Goal: Find specific page/section: Find specific page/section

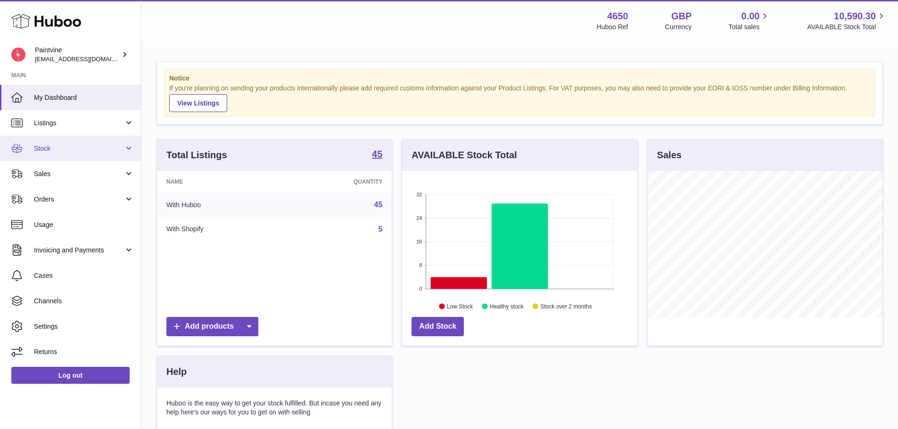
scroll to position [147, 235]
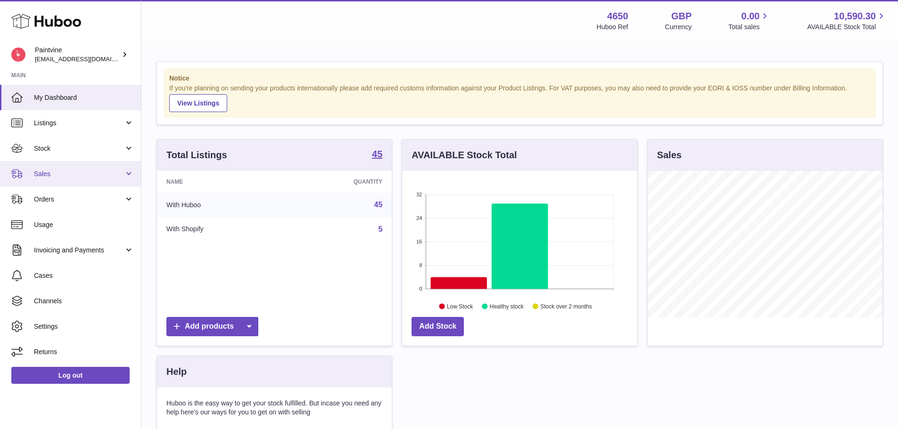
click at [88, 174] on span "Sales" at bounding box center [79, 174] width 90 height 9
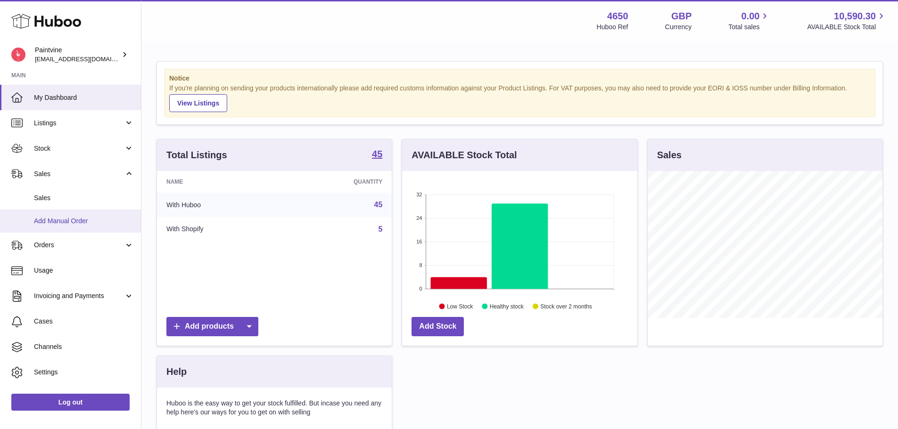
click at [73, 214] on link "Add Manual Order" at bounding box center [70, 221] width 141 height 23
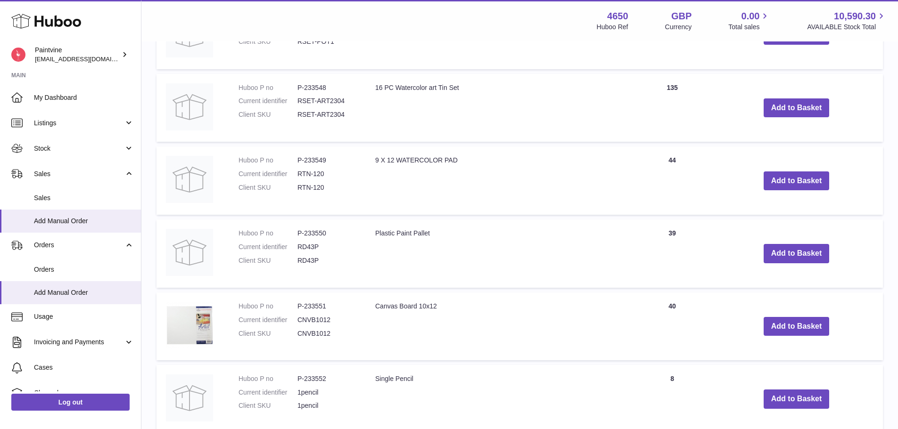
scroll to position [785, 0]
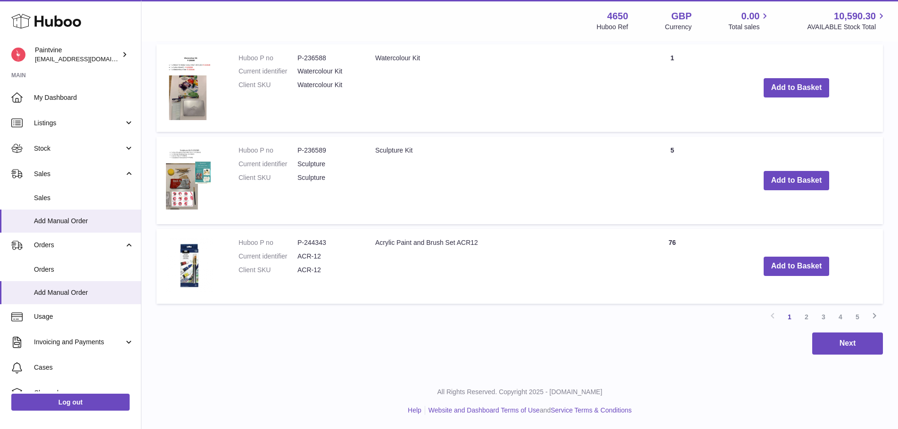
drag, startPoint x: 839, startPoint y: 318, endPoint x: 833, endPoint y: 308, distance: 12.3
click at [841, 318] on link "4" at bounding box center [840, 317] width 17 height 17
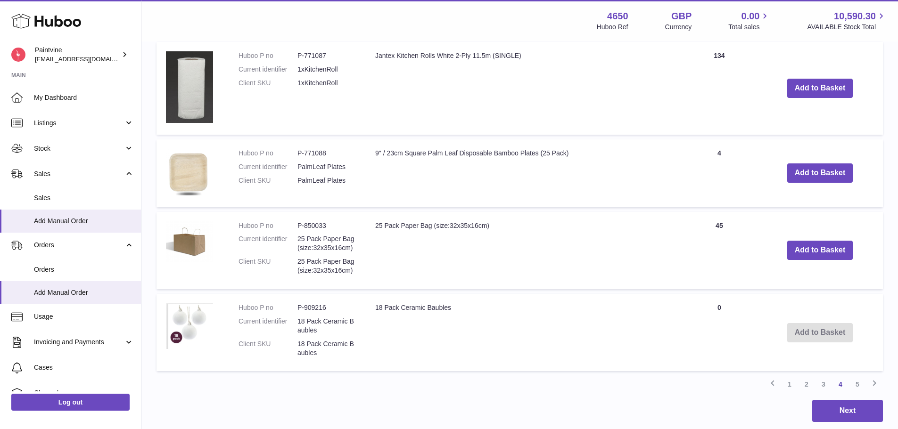
scroll to position [945, 0]
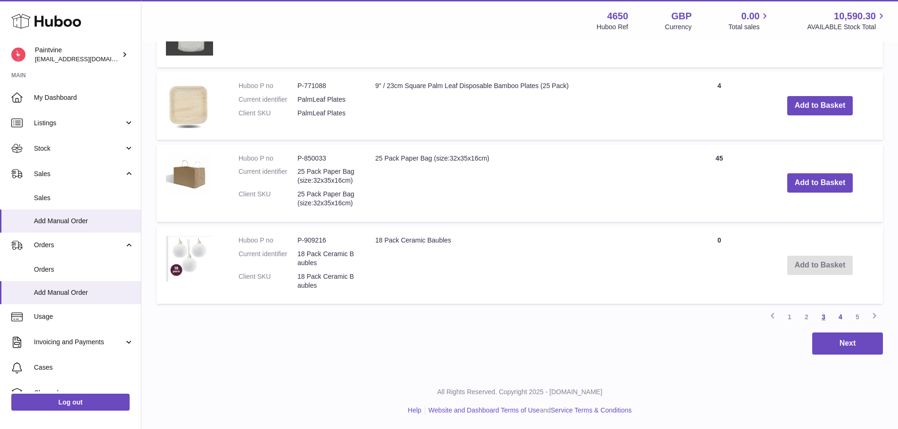
click at [822, 317] on link "3" at bounding box center [823, 317] width 17 height 17
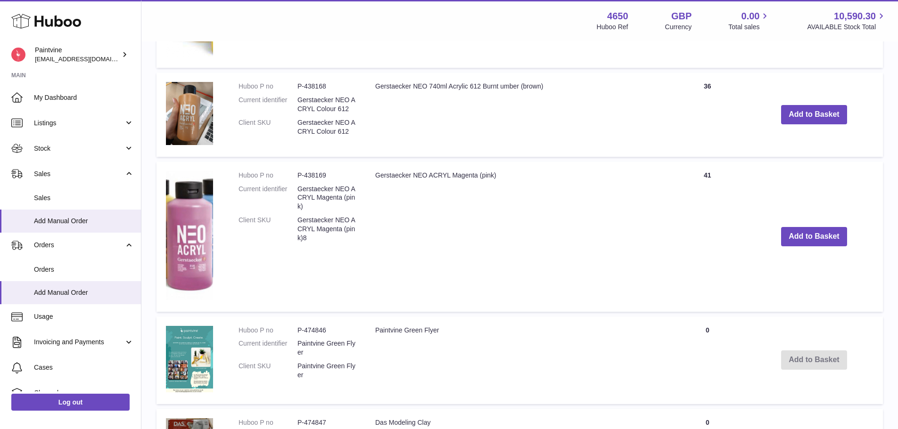
scroll to position [1029, 0]
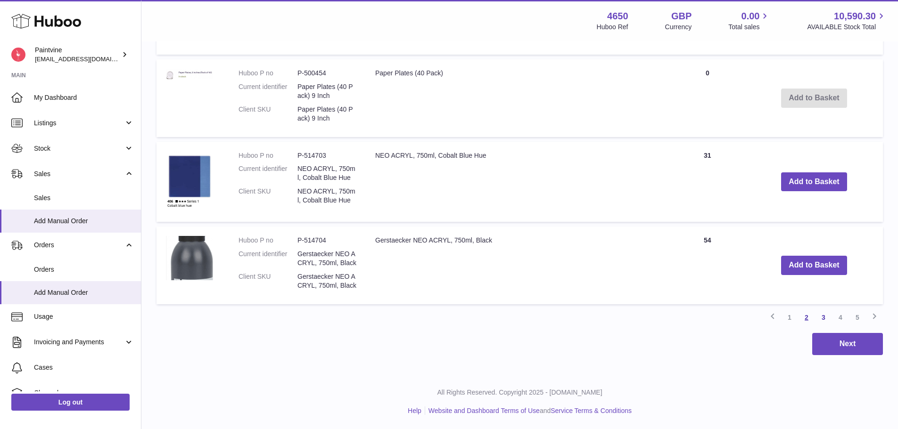
click at [809, 322] on link "2" at bounding box center [806, 317] width 17 height 17
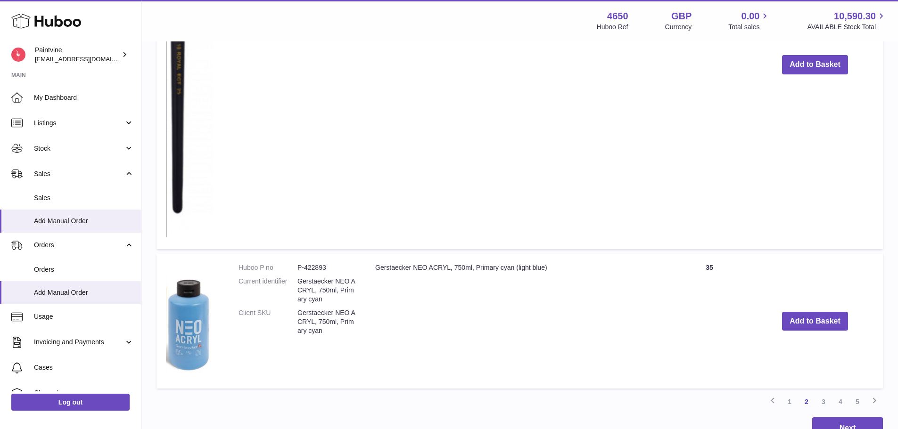
scroll to position [1272, 0]
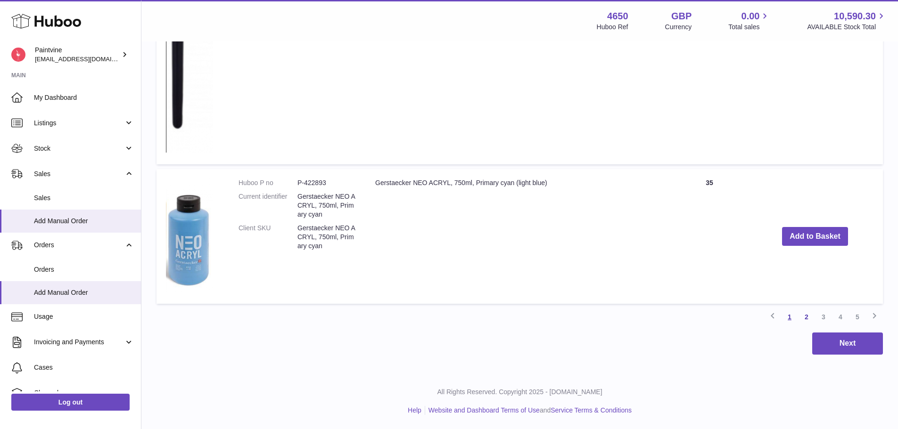
click at [788, 316] on link "1" at bounding box center [789, 317] width 17 height 17
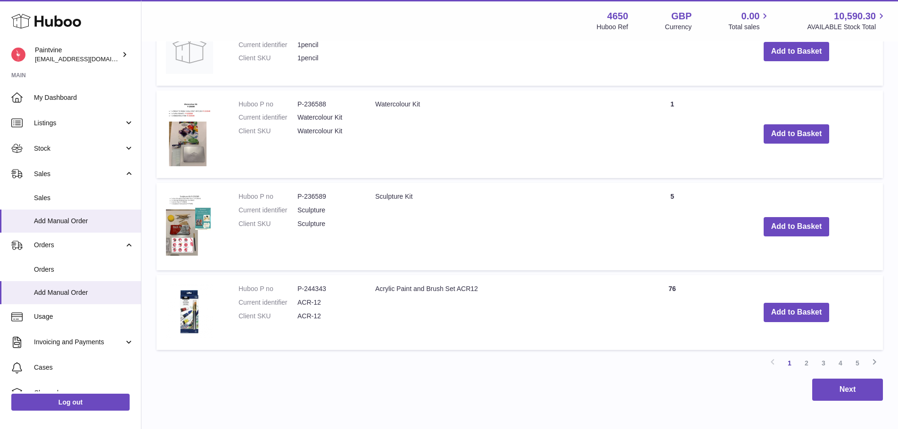
scroll to position [785, 0]
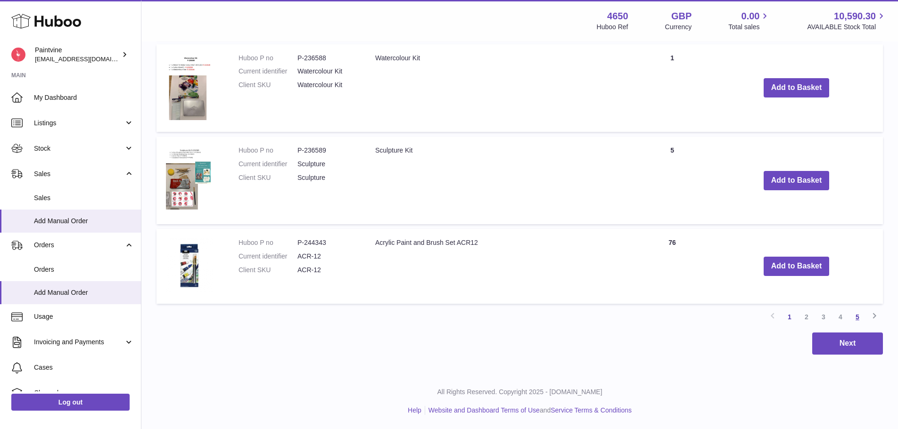
click at [858, 317] on link "5" at bounding box center [857, 317] width 17 height 17
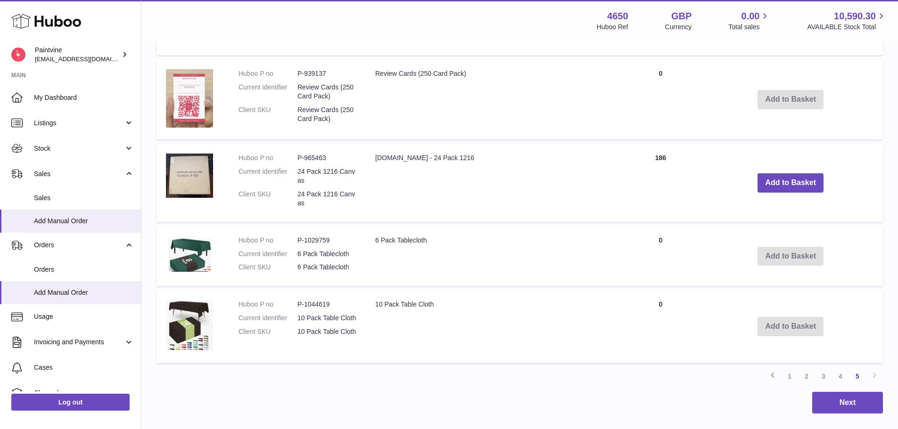
scroll to position [345, 0]
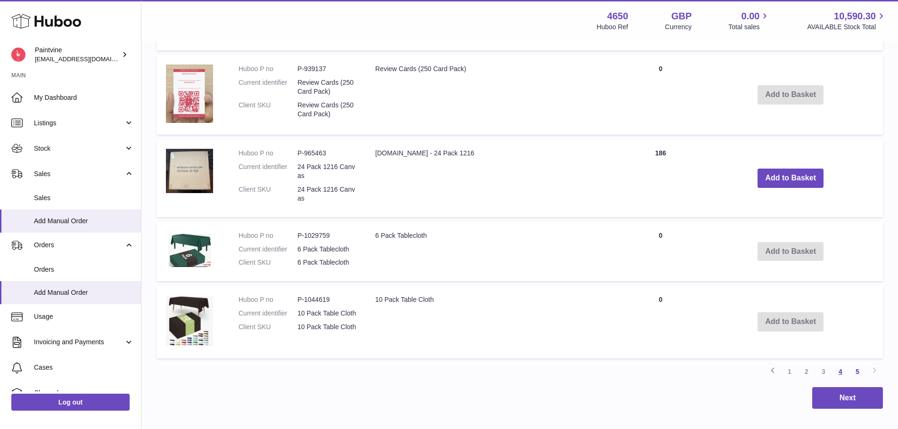
click at [841, 369] on link "4" at bounding box center [840, 371] width 17 height 17
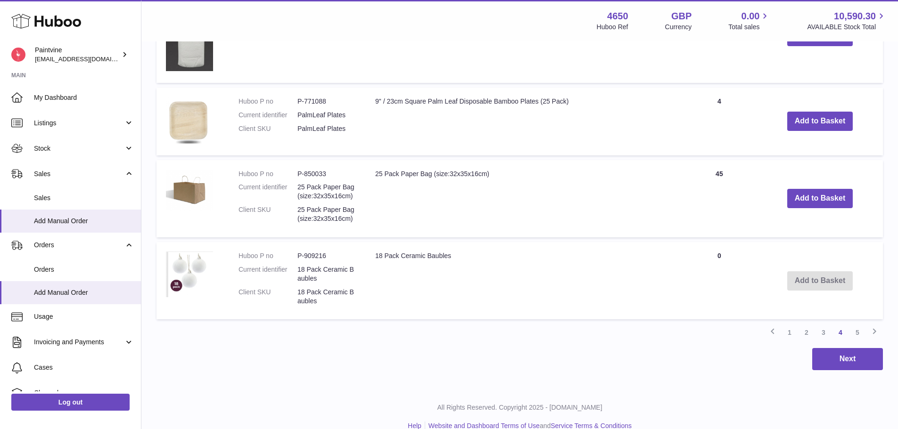
scroll to position [945, 0]
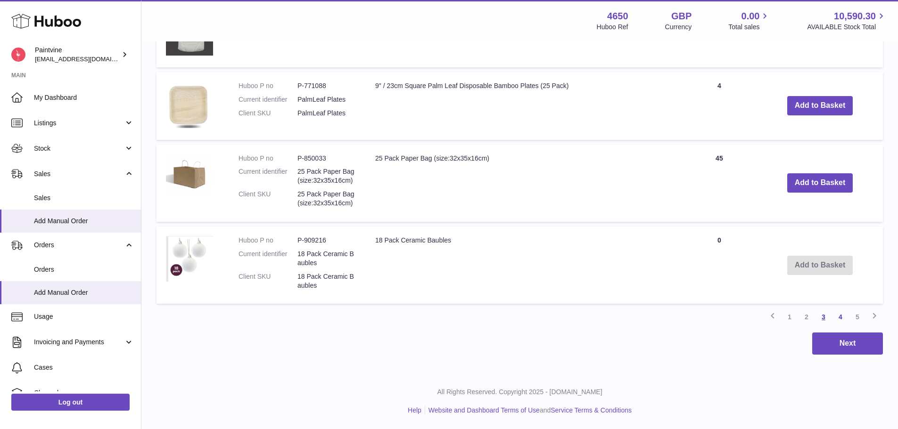
click at [820, 318] on link "3" at bounding box center [823, 317] width 17 height 17
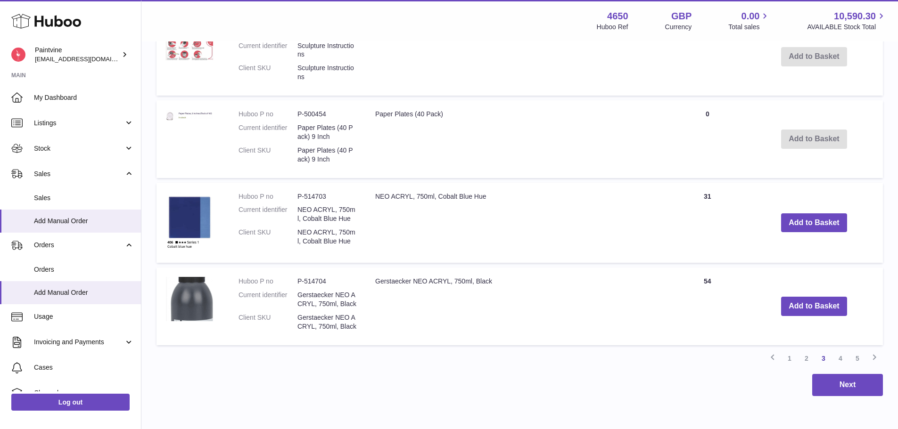
scroll to position [1025, 0]
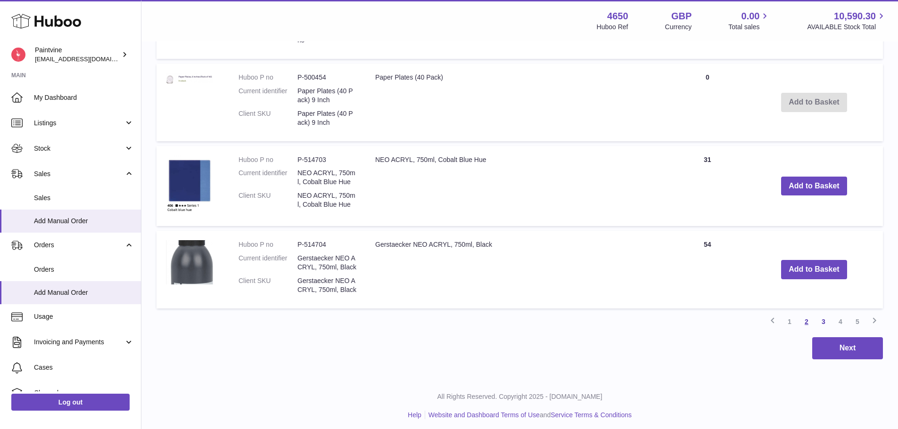
click at [803, 324] on link "2" at bounding box center [806, 321] width 17 height 17
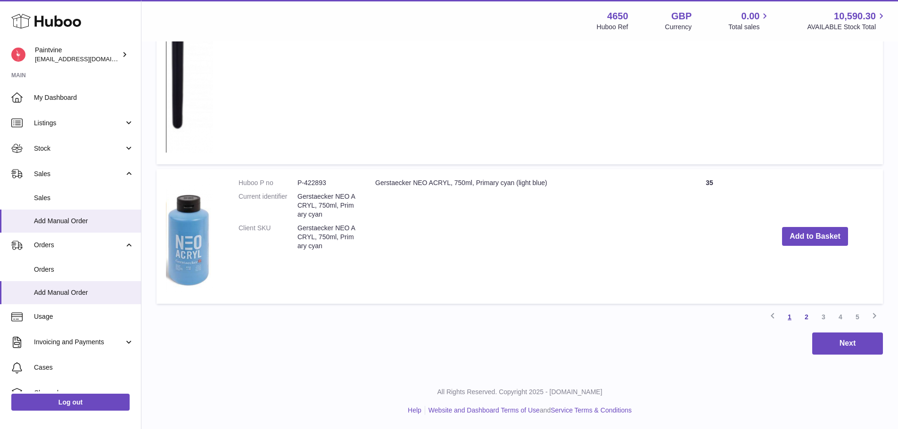
click at [786, 314] on link "1" at bounding box center [789, 317] width 17 height 17
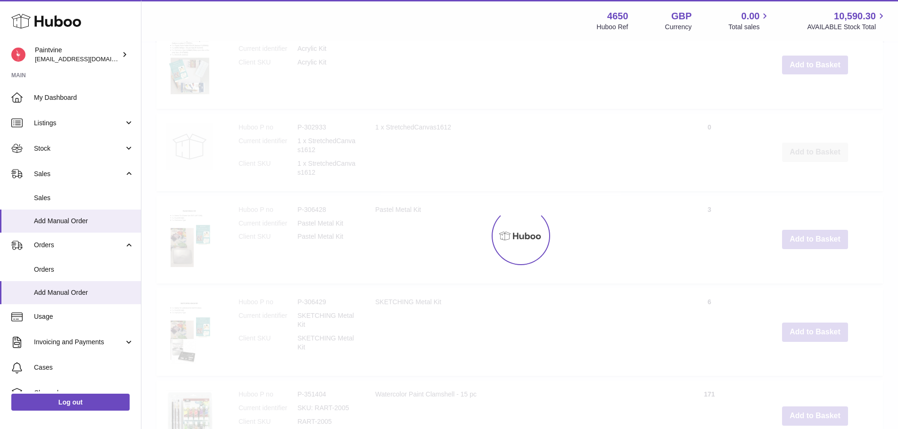
scroll to position [42, 0]
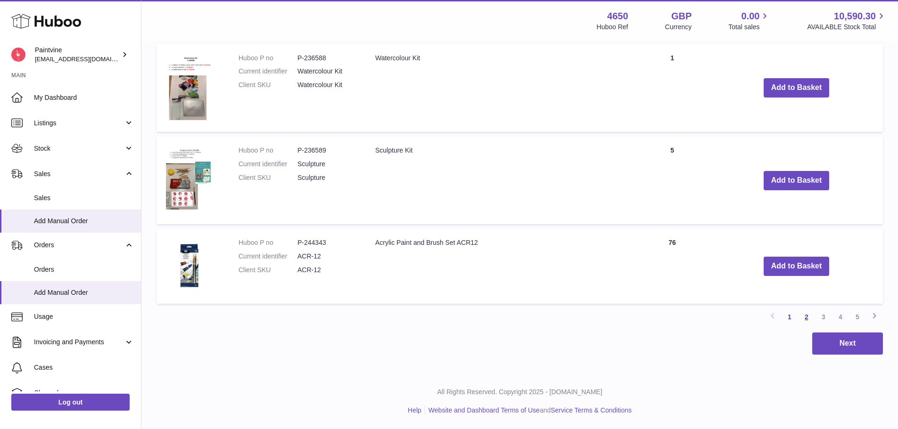
click at [803, 318] on link "2" at bounding box center [806, 317] width 17 height 17
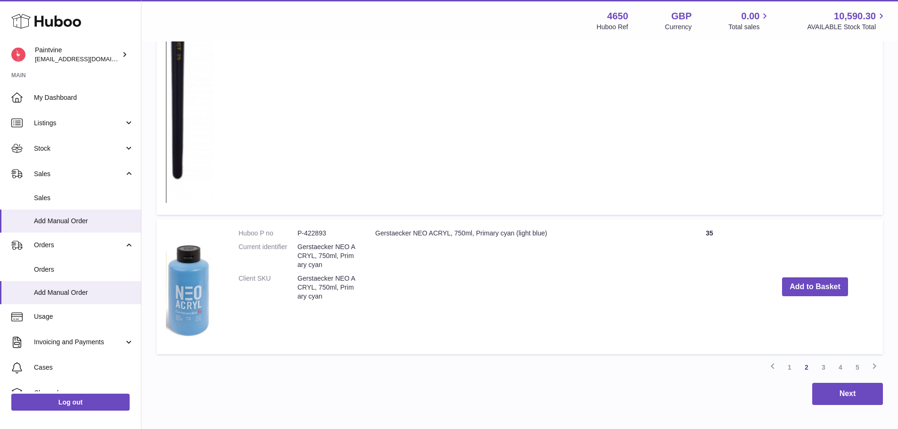
scroll to position [1272, 0]
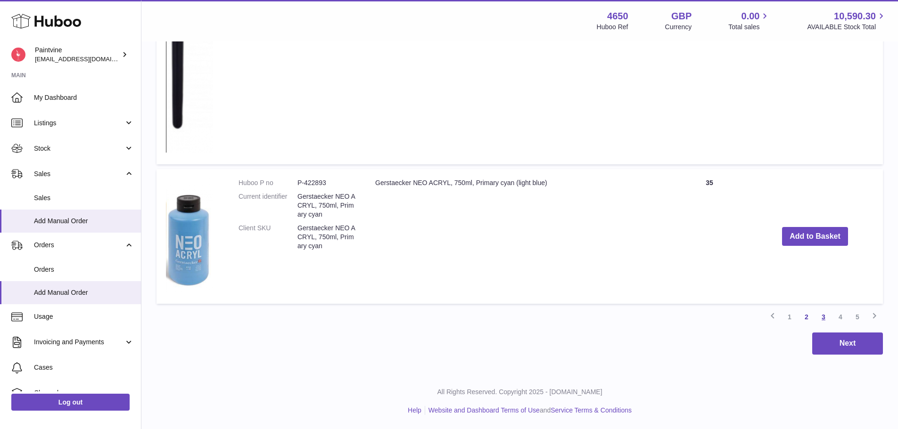
click at [818, 313] on link "3" at bounding box center [823, 317] width 17 height 17
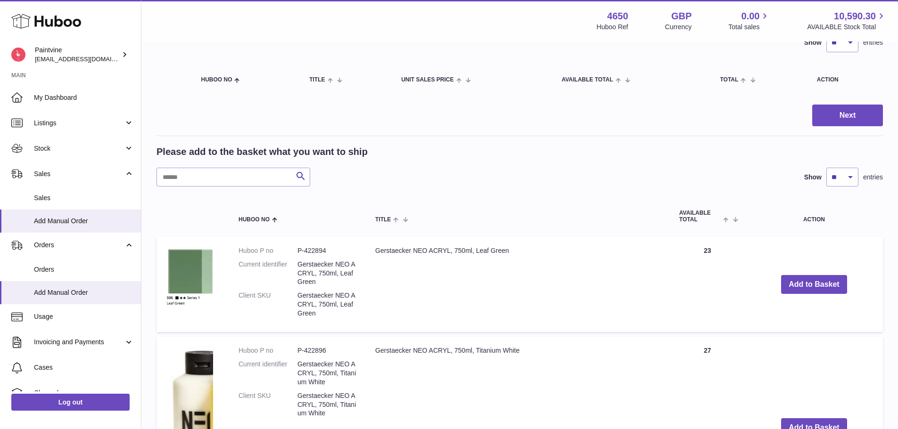
scroll to position [81, 0]
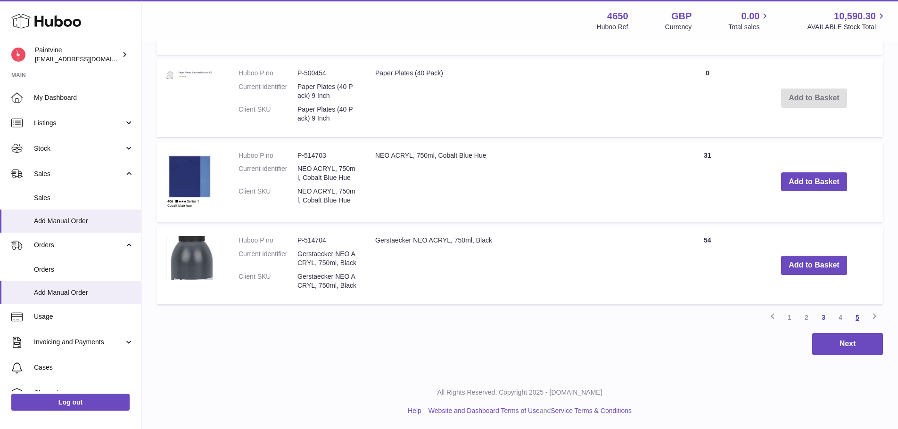
click at [853, 319] on link "5" at bounding box center [857, 317] width 17 height 17
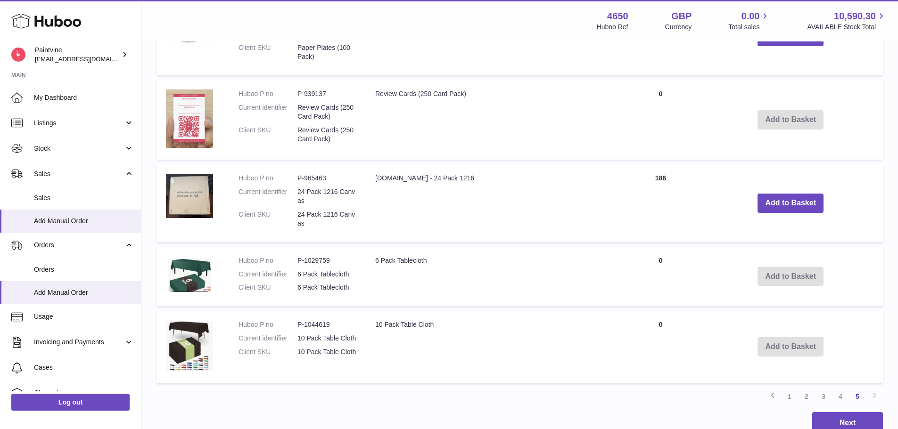
scroll to position [321, 0]
click at [842, 396] on link "4" at bounding box center [840, 395] width 17 height 17
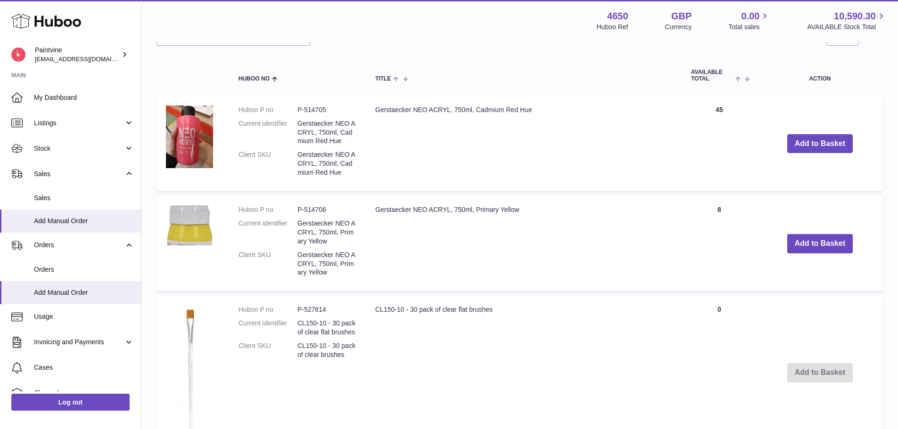
scroll to position [223, 0]
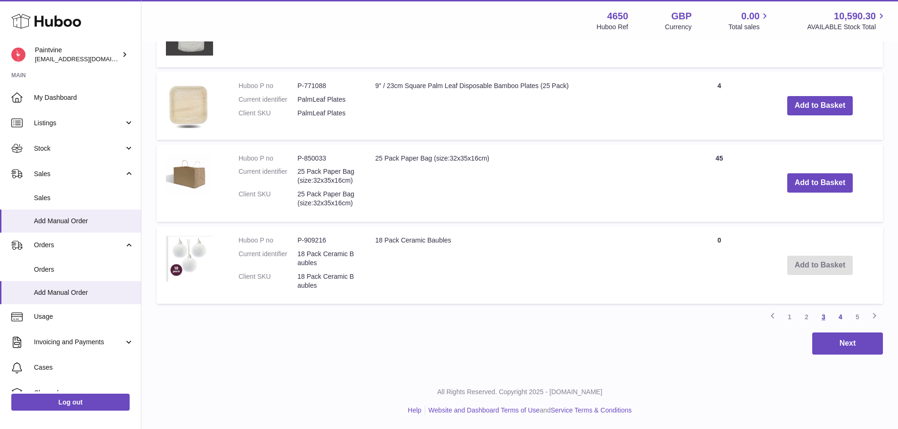
click at [823, 317] on link "3" at bounding box center [823, 317] width 17 height 17
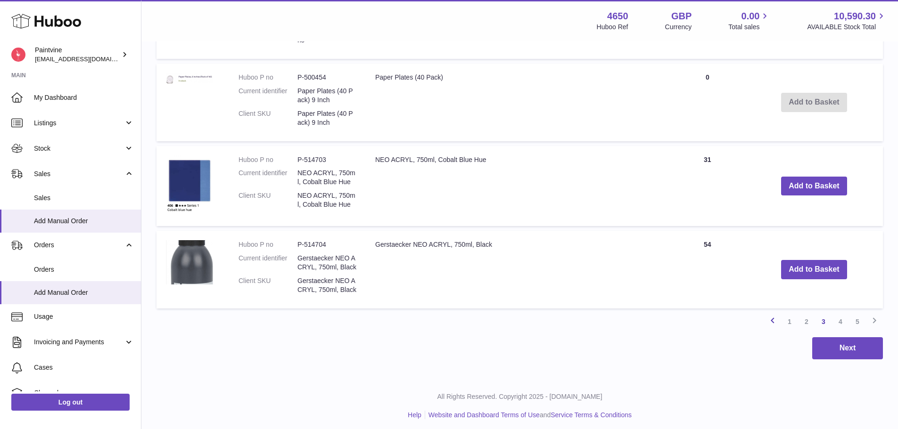
scroll to position [1029, 0]
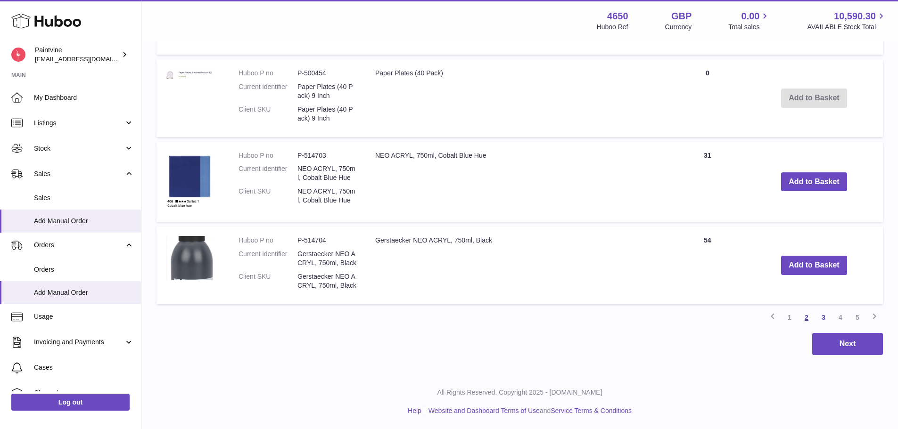
click at [805, 317] on link "2" at bounding box center [806, 317] width 17 height 17
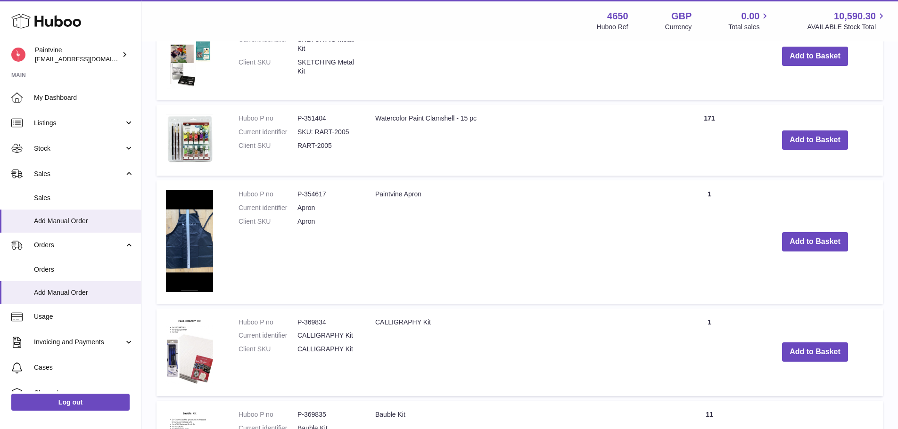
scroll to position [574, 0]
